Goal: Task Accomplishment & Management: Use online tool/utility

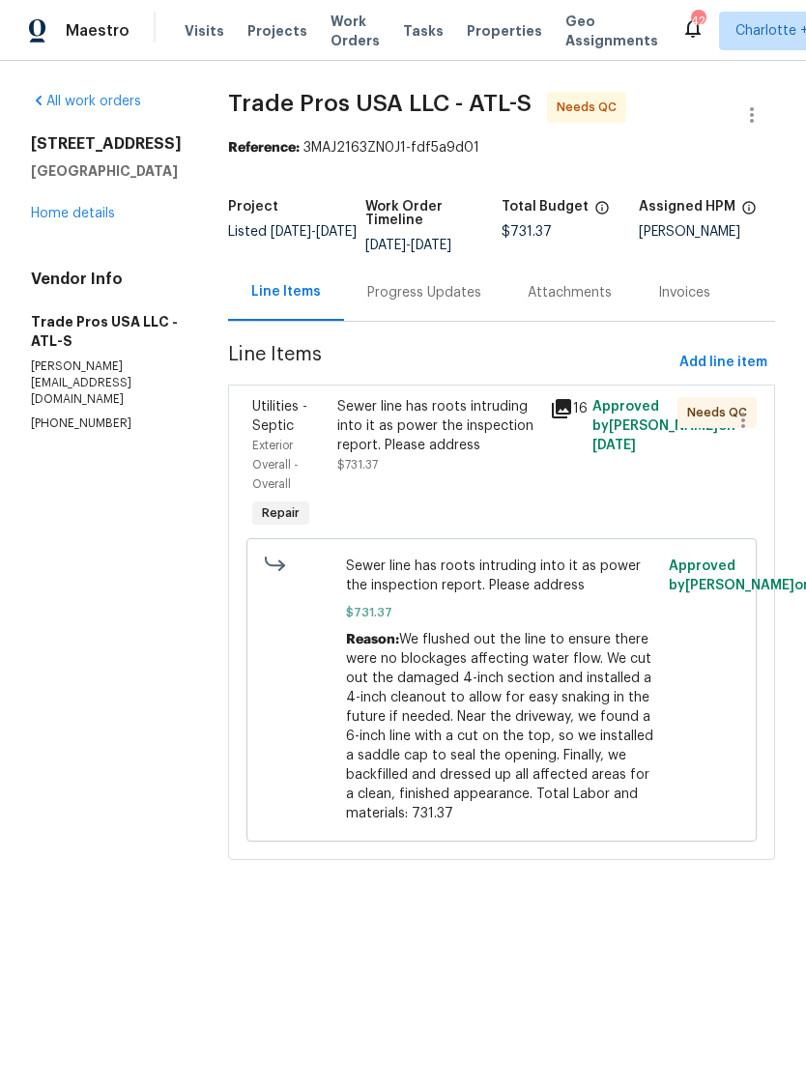
click at [560, 404] on icon at bounding box center [561, 408] width 19 height 19
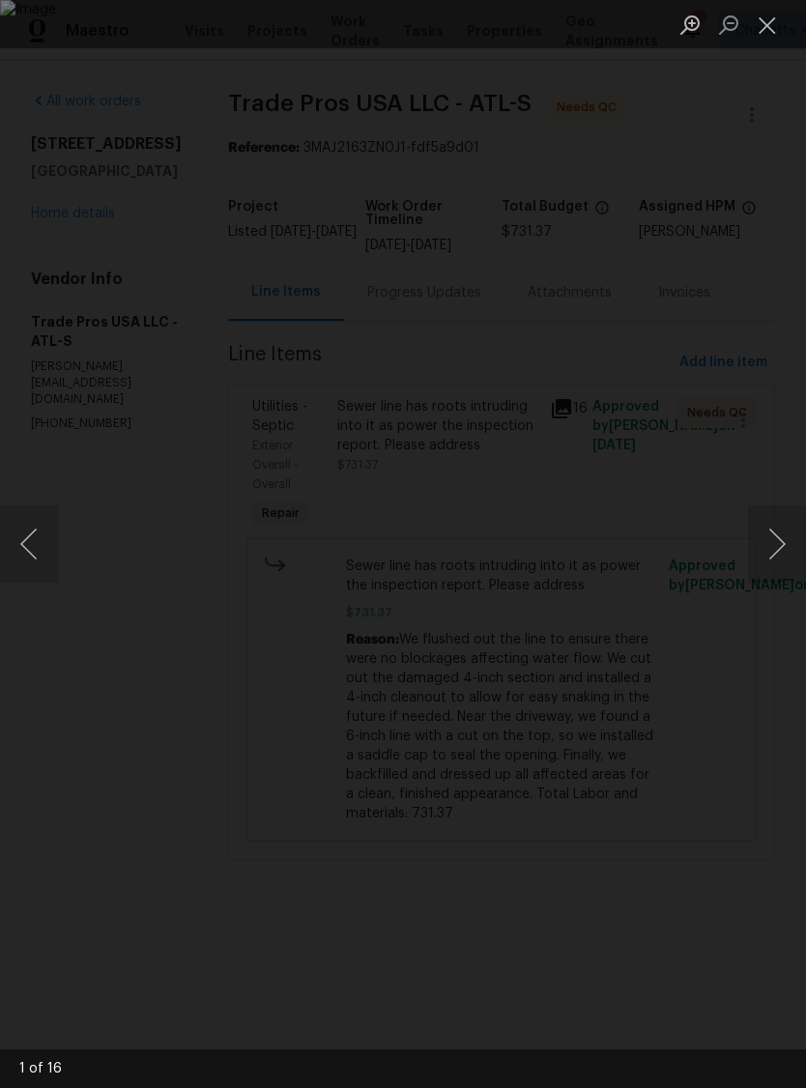
click at [770, 545] on button "Next image" at bounding box center [777, 543] width 58 height 77
click at [761, 553] on button "Next image" at bounding box center [777, 543] width 58 height 77
click at [761, 543] on button "Next image" at bounding box center [777, 543] width 58 height 77
click at [774, 540] on button "Next image" at bounding box center [777, 543] width 58 height 77
click at [771, 543] on button "Next image" at bounding box center [777, 543] width 58 height 77
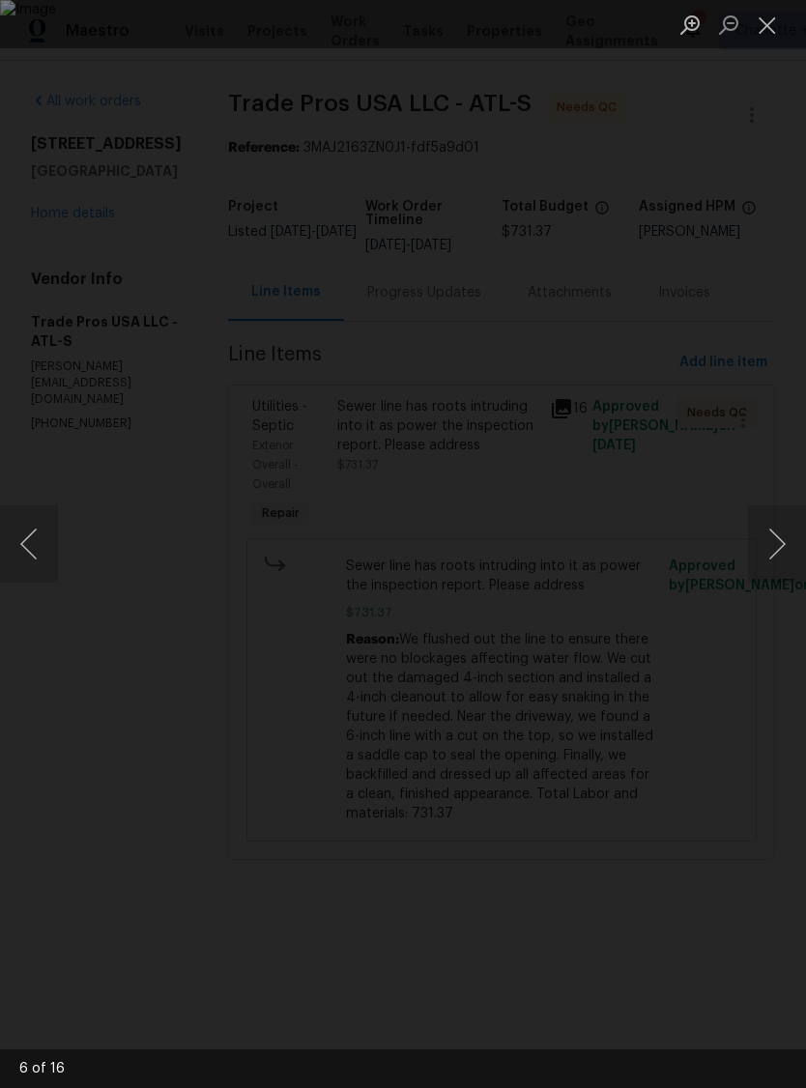
click at [768, 548] on button "Next image" at bounding box center [777, 543] width 58 height 77
click at [773, 543] on button "Next image" at bounding box center [777, 543] width 58 height 77
click at [776, 540] on button "Next image" at bounding box center [777, 543] width 58 height 77
click at [780, 533] on button "Next image" at bounding box center [777, 543] width 58 height 77
click at [773, 548] on button "Next image" at bounding box center [777, 543] width 58 height 77
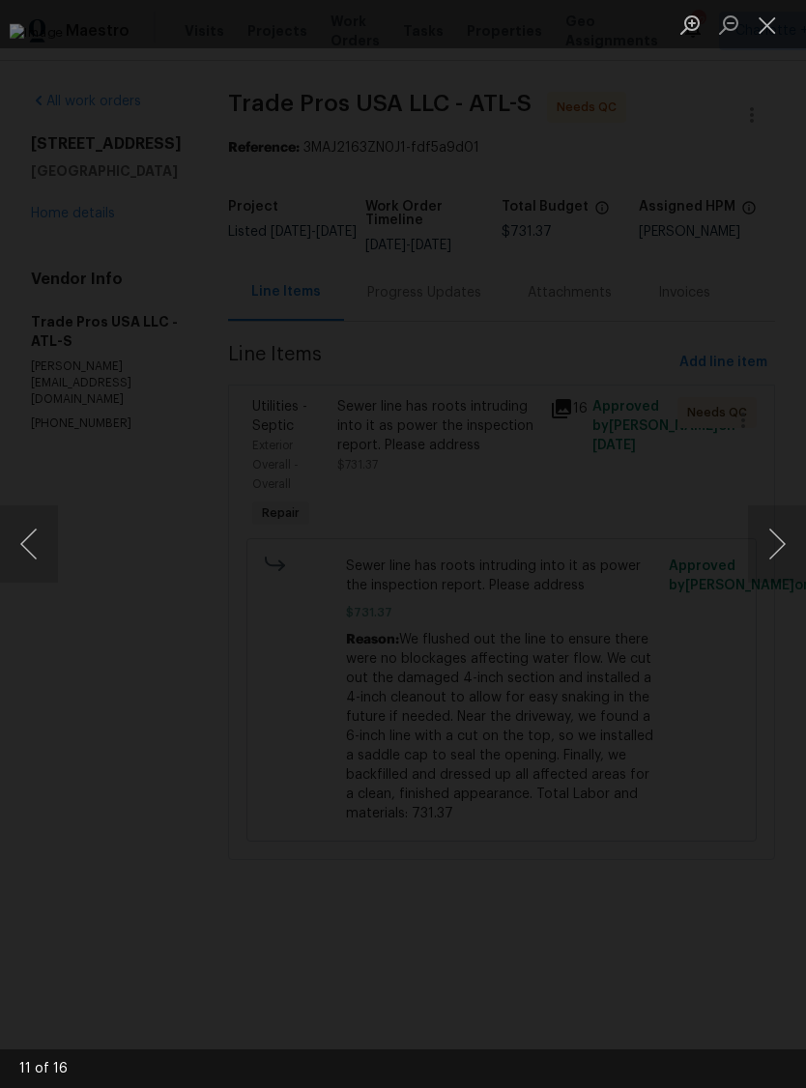
click at [785, 535] on button "Next image" at bounding box center [777, 543] width 58 height 77
click at [777, 545] on button "Next image" at bounding box center [777, 543] width 58 height 77
click at [778, 545] on button "Next image" at bounding box center [777, 543] width 58 height 77
click at [775, 553] on button "Next image" at bounding box center [777, 543] width 58 height 77
click at [779, 550] on button "Next image" at bounding box center [777, 543] width 58 height 77
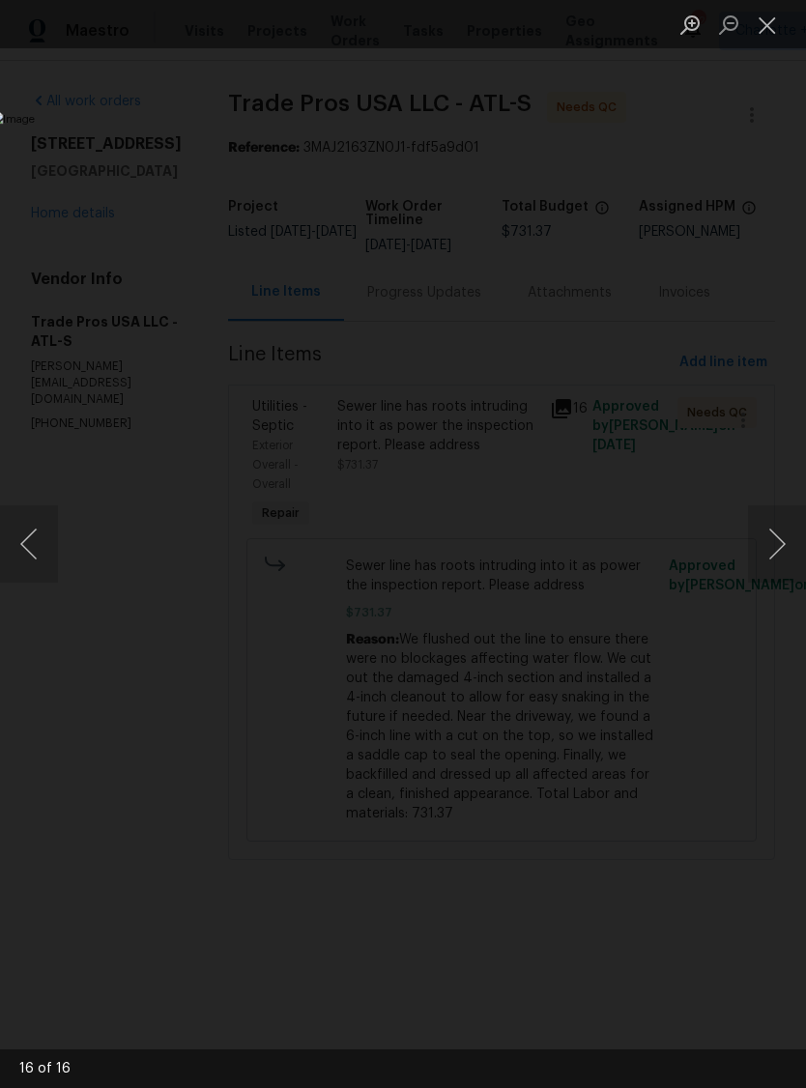
click at [770, 22] on button "Close lightbox" at bounding box center [767, 25] width 39 height 34
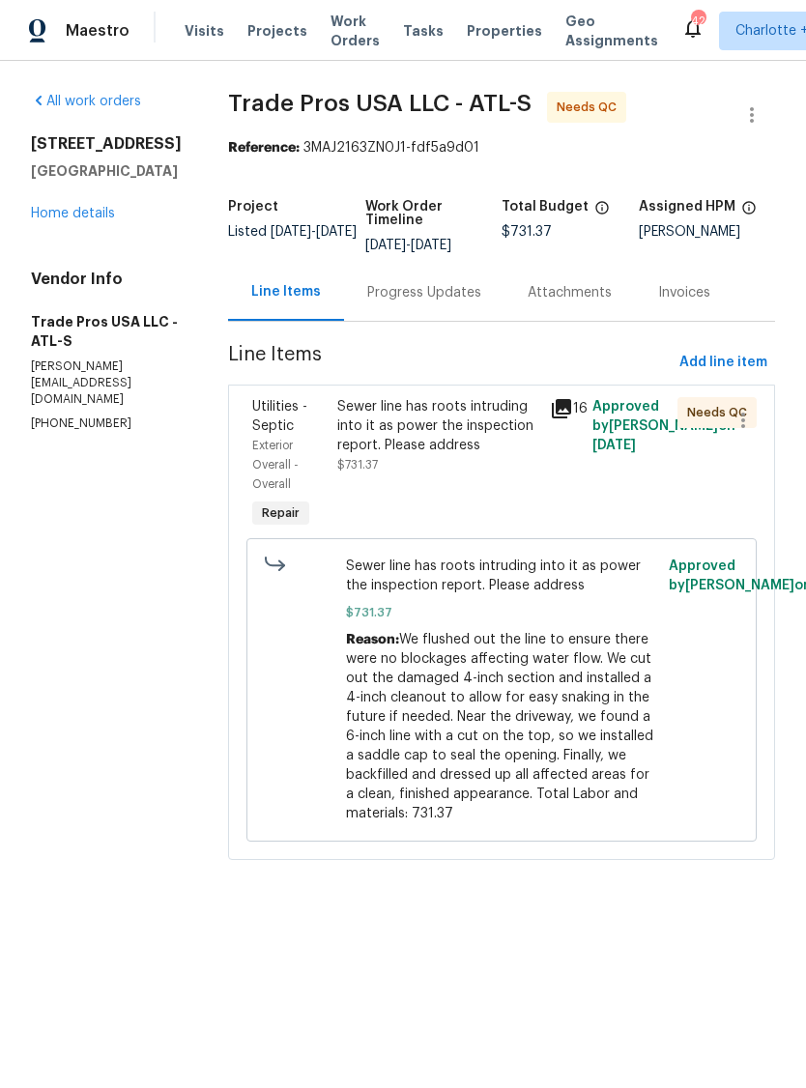
click at [442, 454] on div "Sewer line has roots intruding into it as power the inspection report. Please a…" at bounding box center [437, 426] width 201 height 58
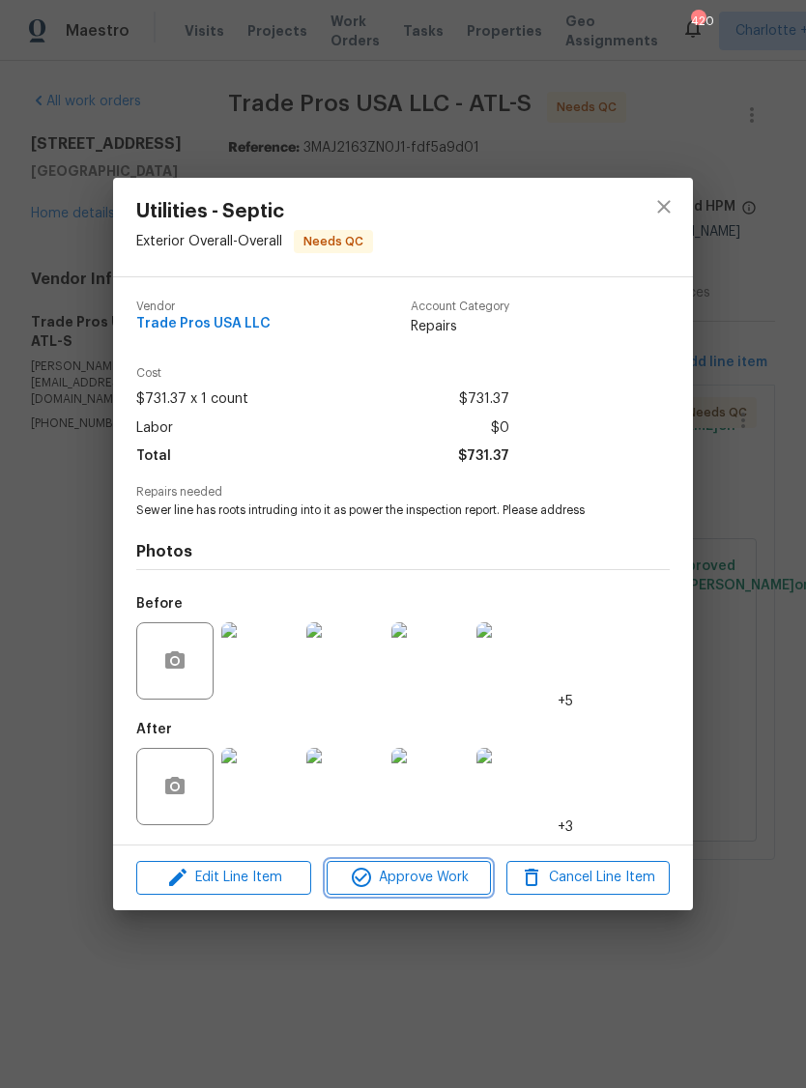
click at [429, 884] on span "Approve Work" at bounding box center [408, 878] width 152 height 24
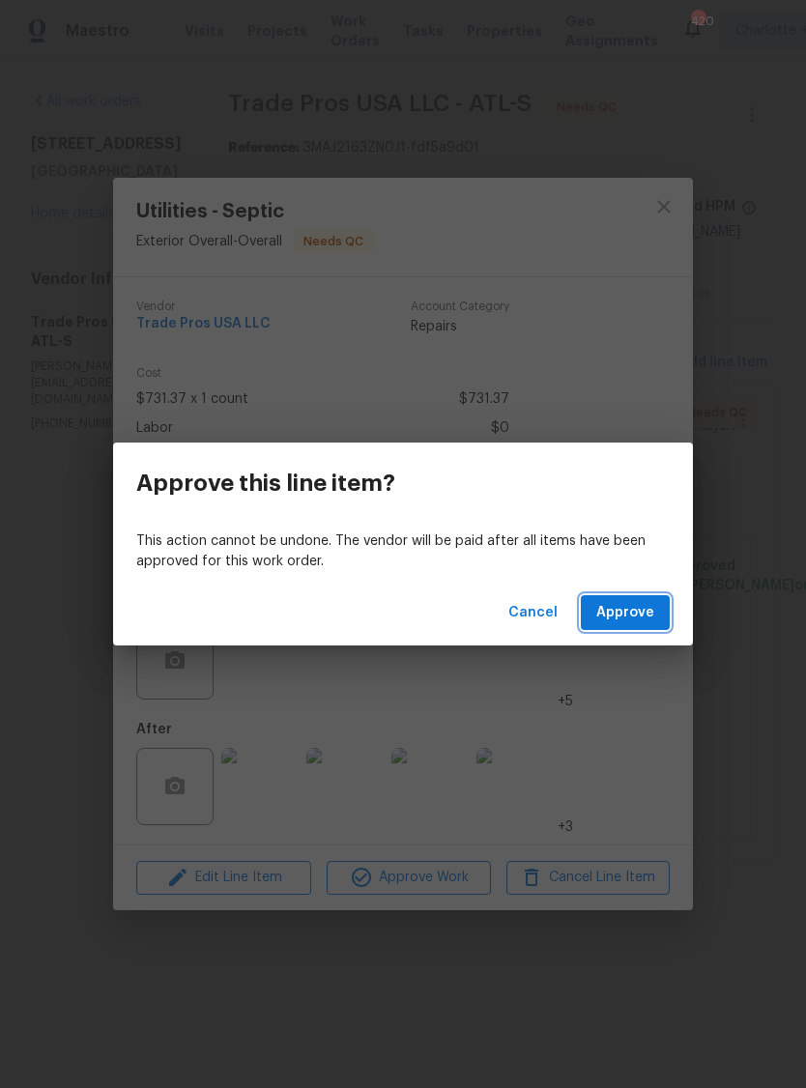
click at [630, 615] on span "Approve" at bounding box center [625, 613] width 58 height 24
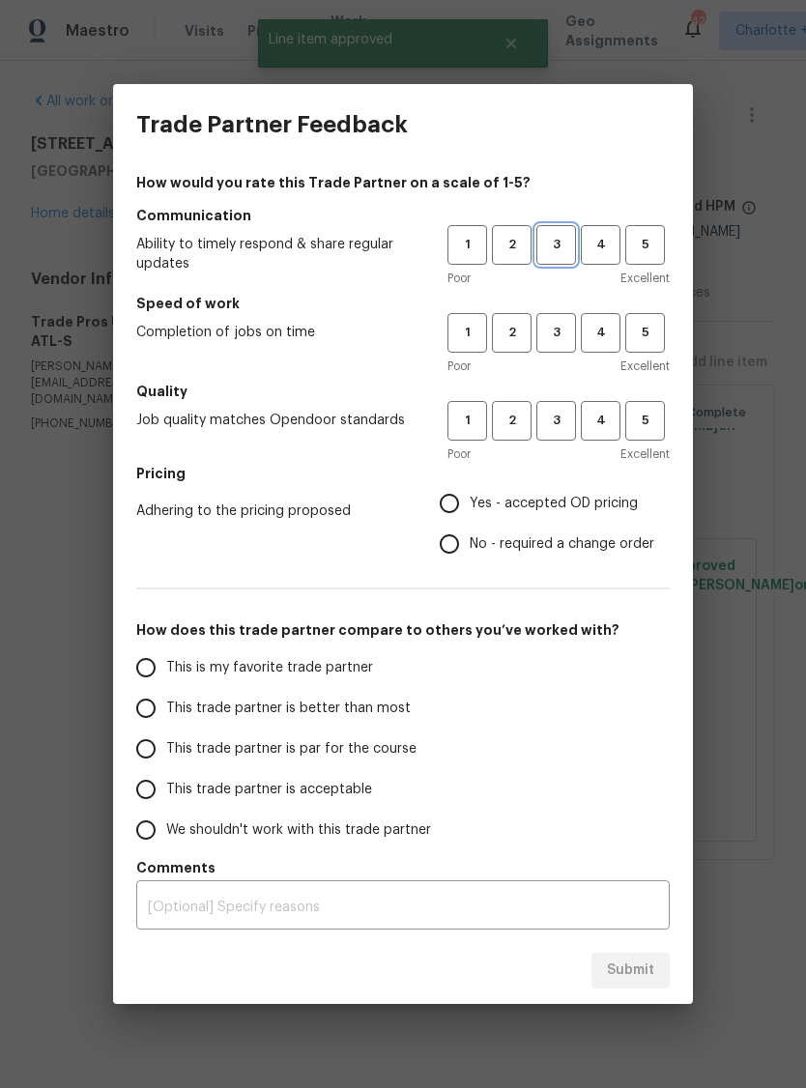
click at [560, 242] on span "3" at bounding box center [556, 245] width 36 height 22
click at [550, 350] on button "3" at bounding box center [556, 333] width 40 height 40
click at [560, 419] on span "3" at bounding box center [556, 421] width 36 height 22
click at [455, 513] on input "Yes - accepted OD pricing" at bounding box center [449, 503] width 41 height 41
radio input "true"
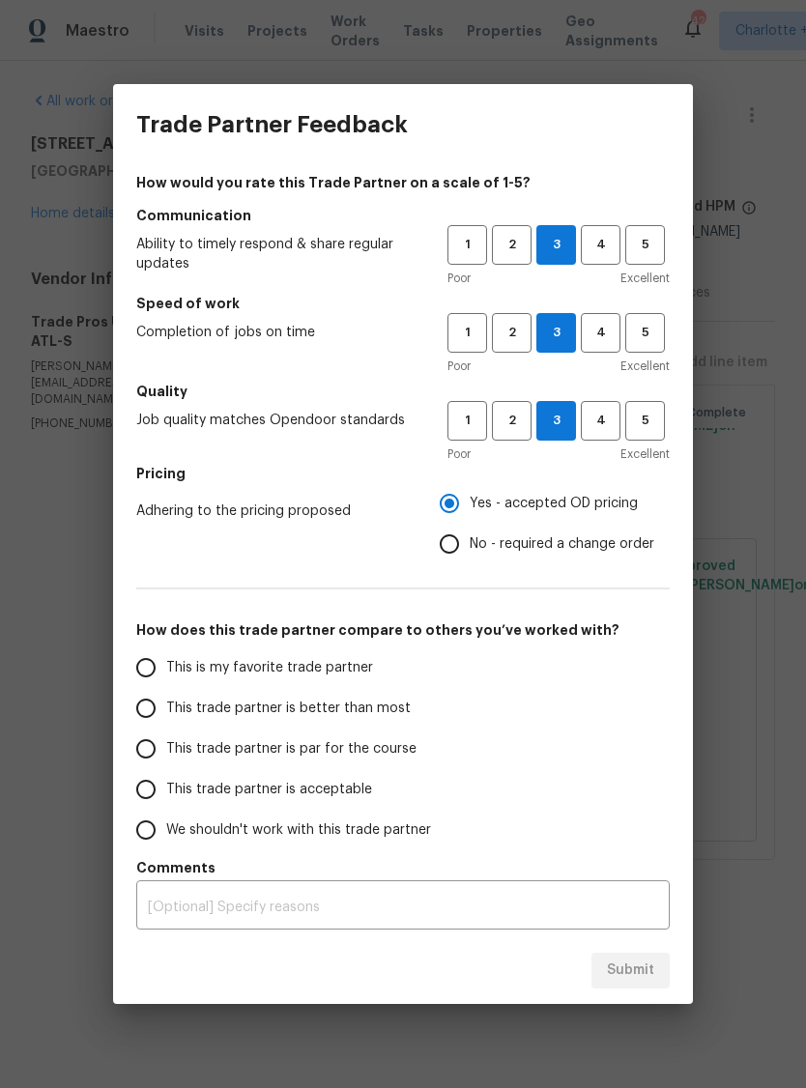
click at [337, 754] on span "This trade partner is par for the course" at bounding box center [291, 749] width 250 height 20
click at [166, 754] on input "This trade partner is par for the course" at bounding box center [146, 749] width 41 height 41
click at [638, 972] on span "Submit" at bounding box center [630, 971] width 47 height 24
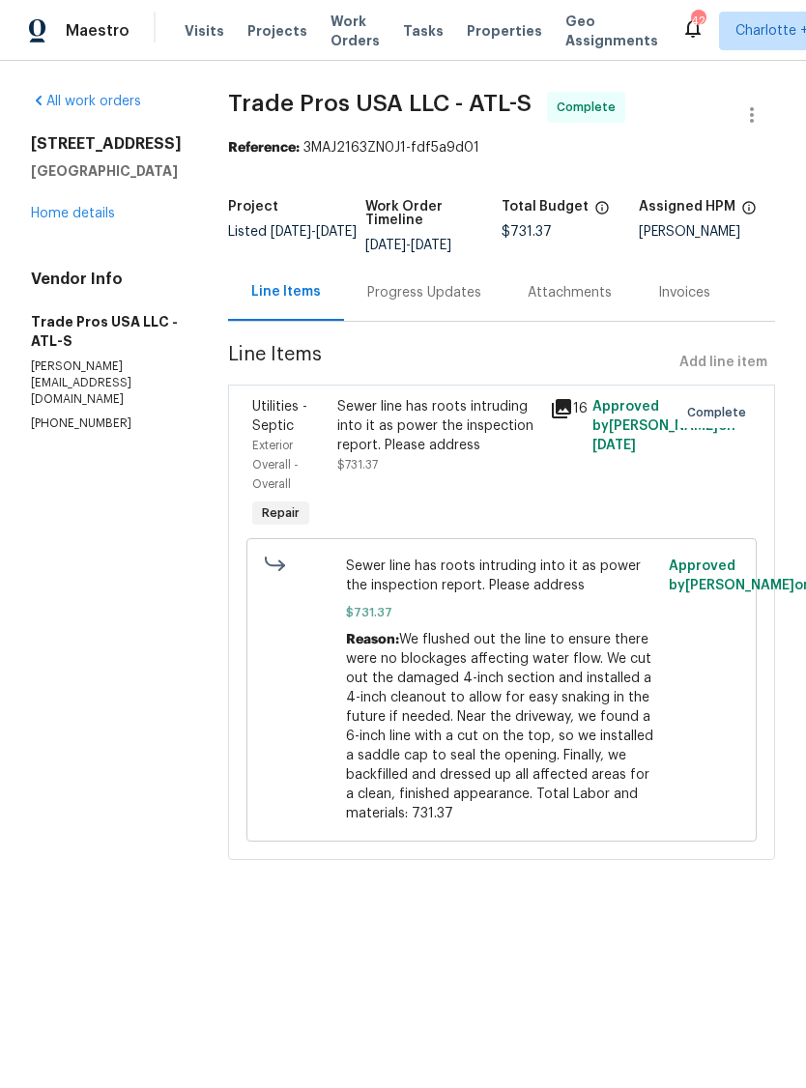
radio input "true"
